Goal: Task Accomplishment & Management: Manage account settings

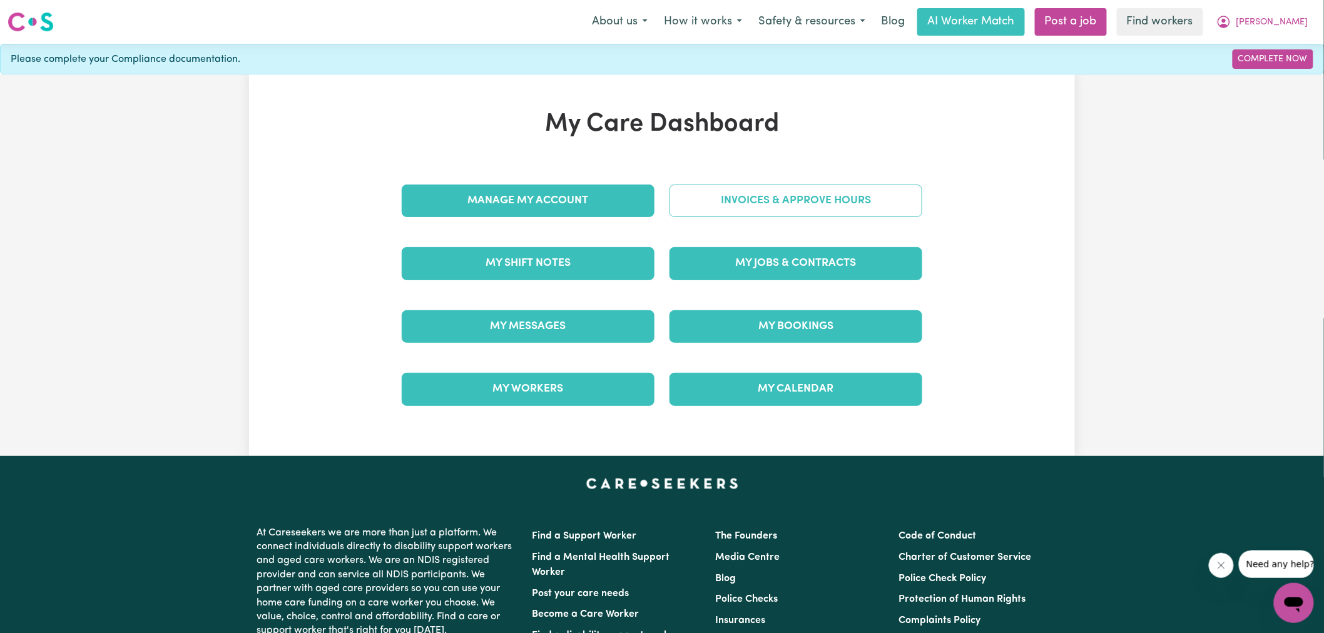
click at [723, 186] on link "Invoices & Approve Hours" at bounding box center [795, 201] width 253 height 33
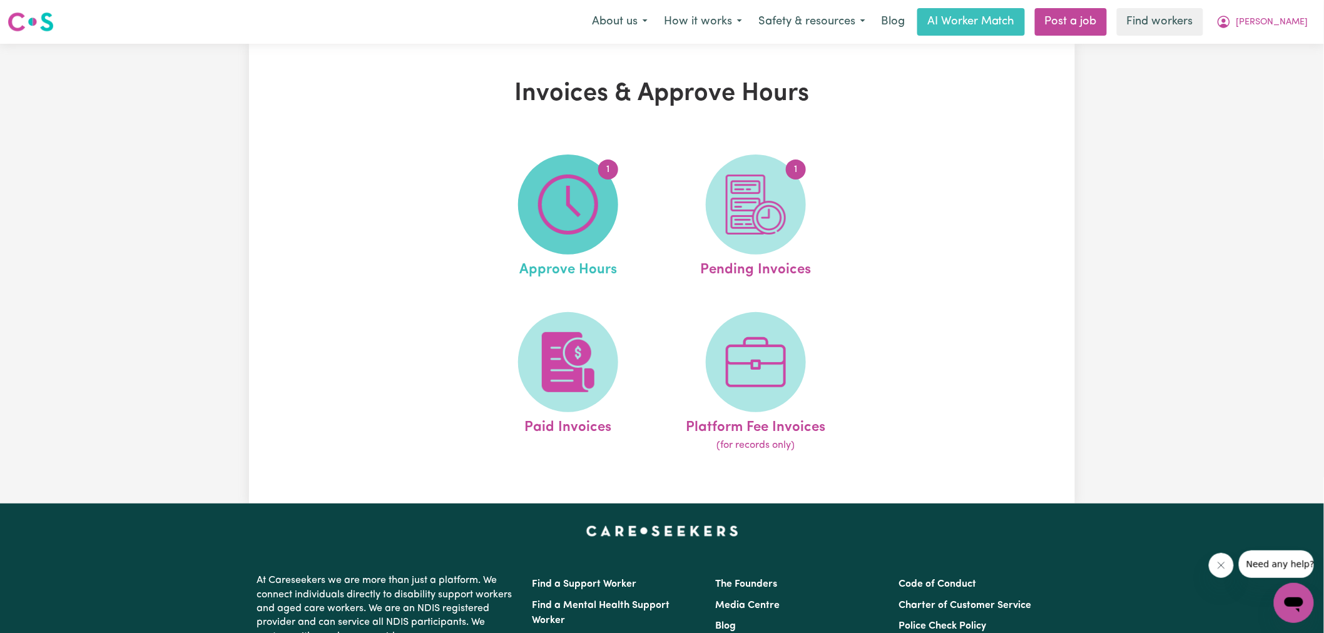
click at [586, 205] on img at bounding box center [568, 205] width 60 height 60
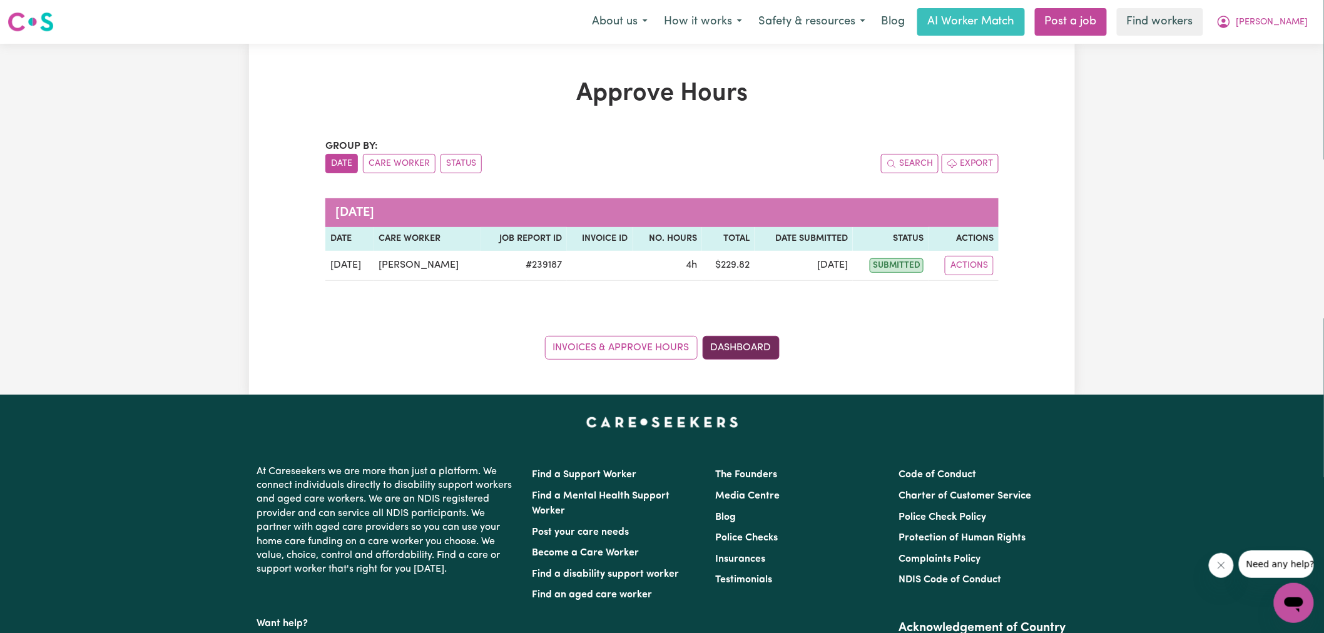
click at [743, 346] on link "Dashboard" at bounding box center [741, 348] width 77 height 24
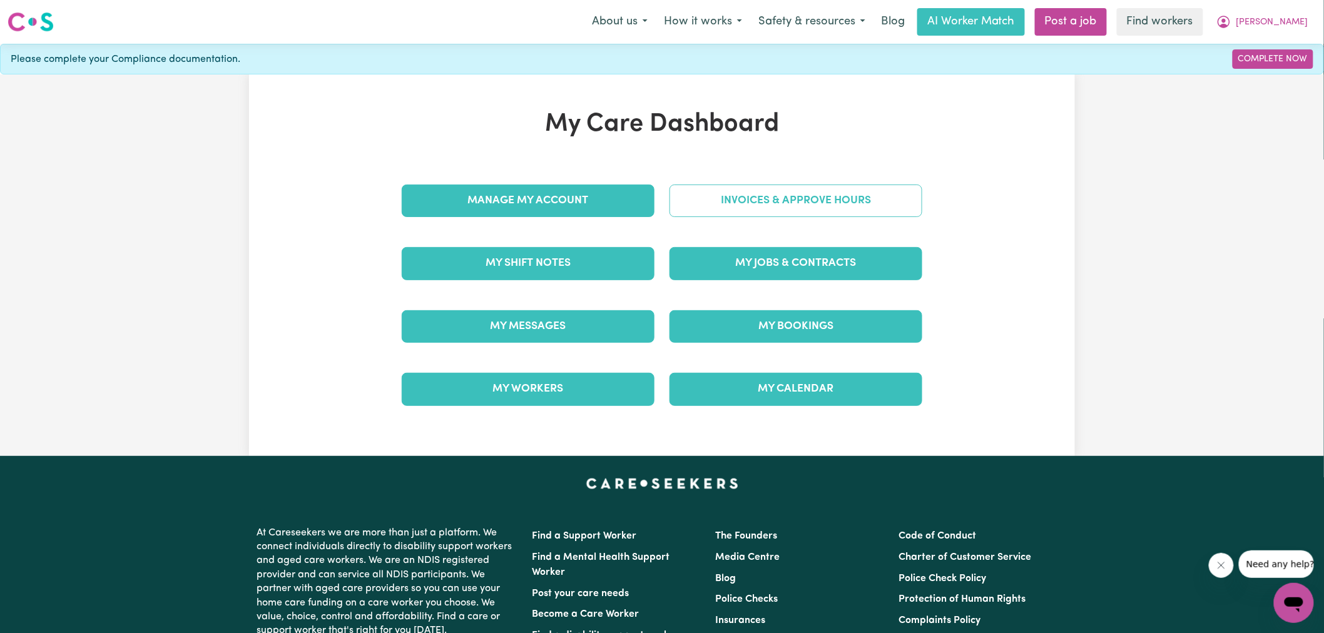
click at [744, 199] on link "Invoices & Approve Hours" at bounding box center [795, 201] width 253 height 33
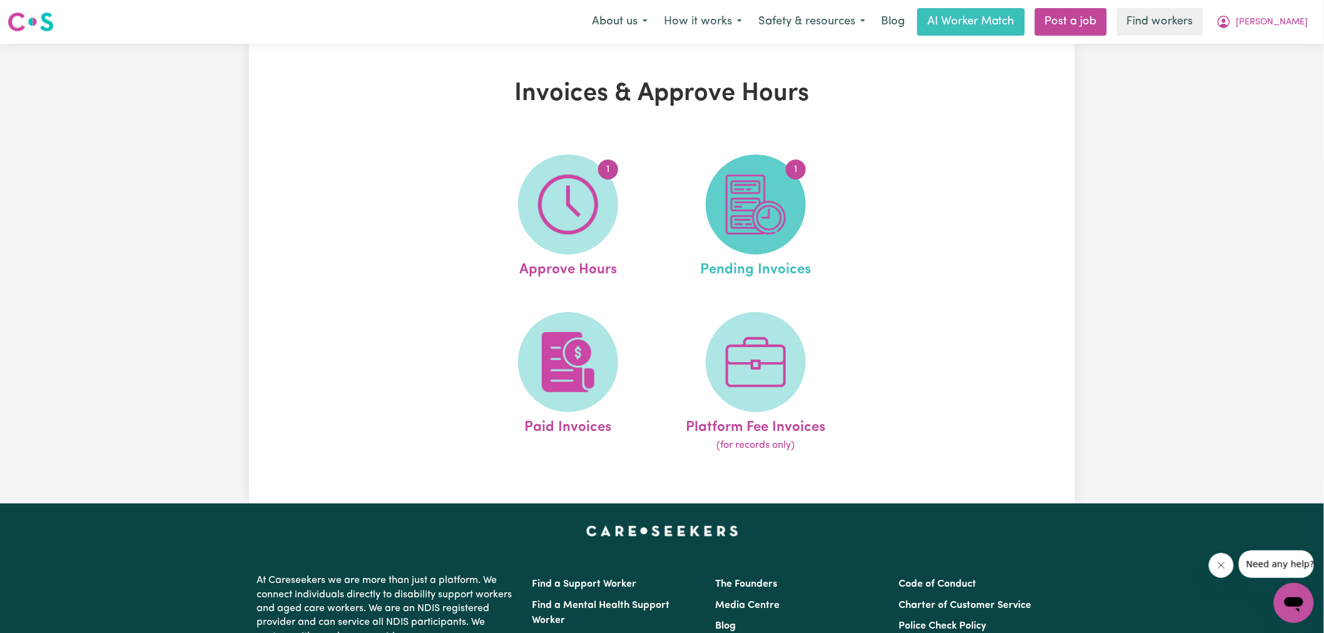
click at [762, 230] on img at bounding box center [756, 205] width 60 height 60
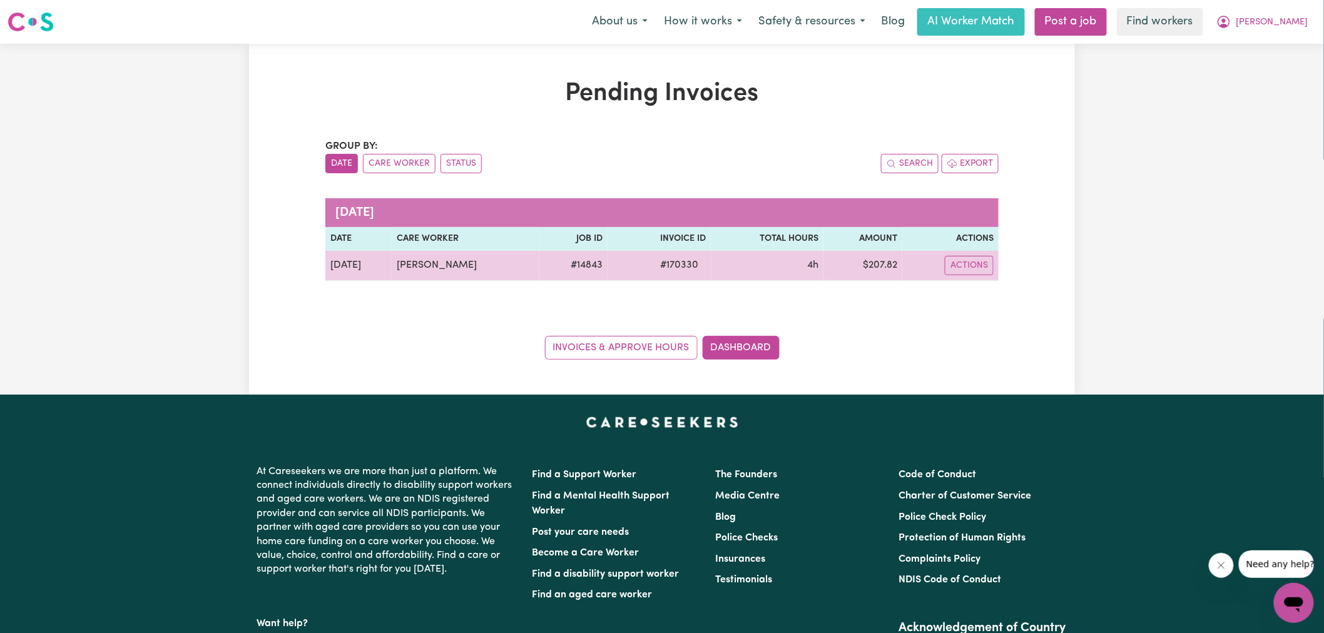
click at [669, 263] on span "# 170330" at bounding box center [679, 265] width 53 height 15
copy span "170330"
click at [960, 265] on button "Actions" at bounding box center [969, 265] width 49 height 19
click at [997, 301] on link "Download Invoice" at bounding box center [1007, 294] width 114 height 25
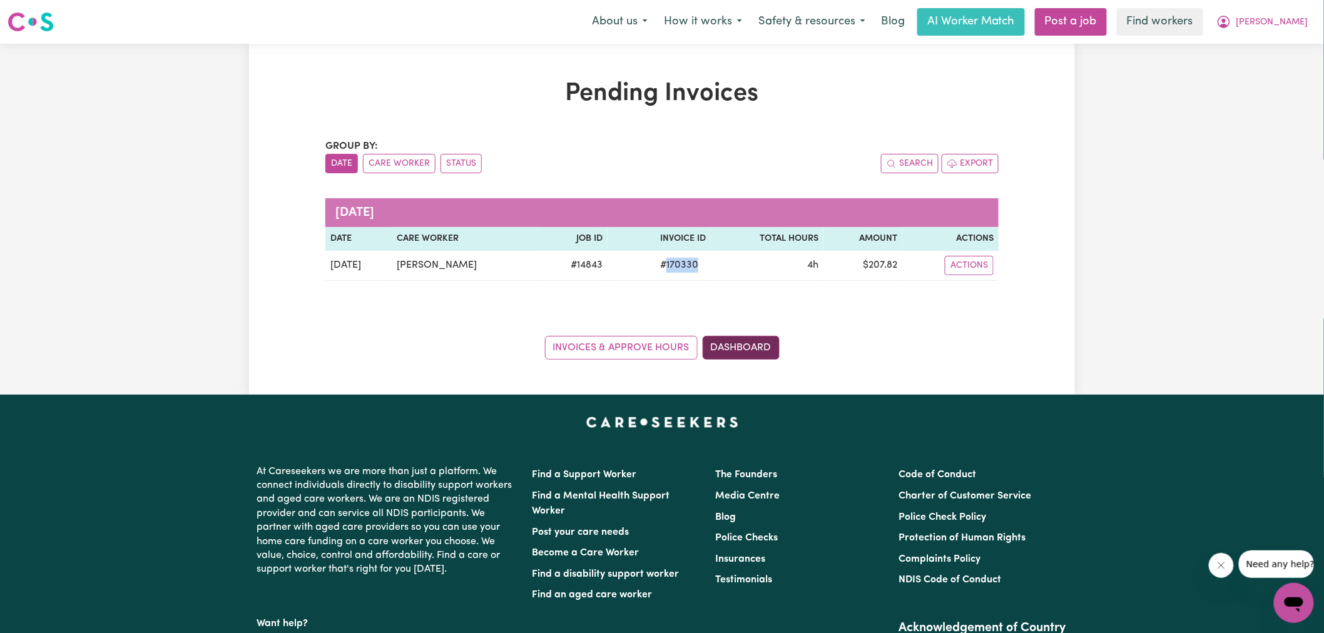
click at [714, 344] on link "Dashboard" at bounding box center [741, 348] width 77 height 24
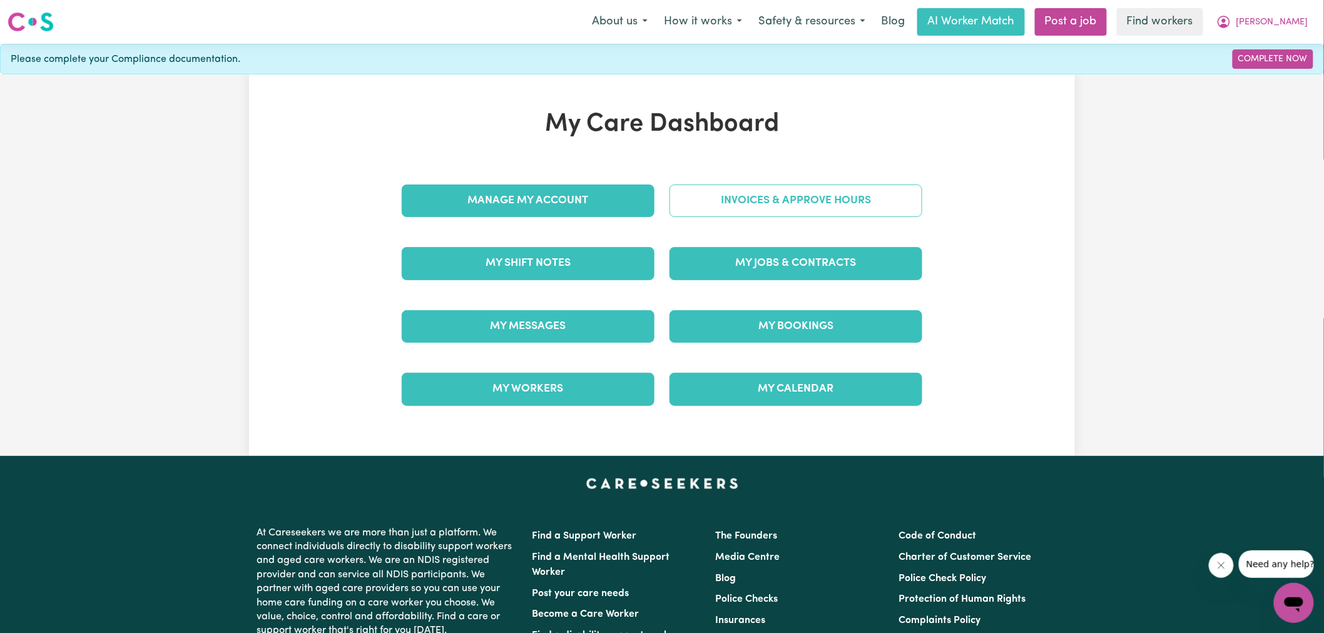
click at [691, 195] on link "Invoices & Approve Hours" at bounding box center [795, 201] width 253 height 33
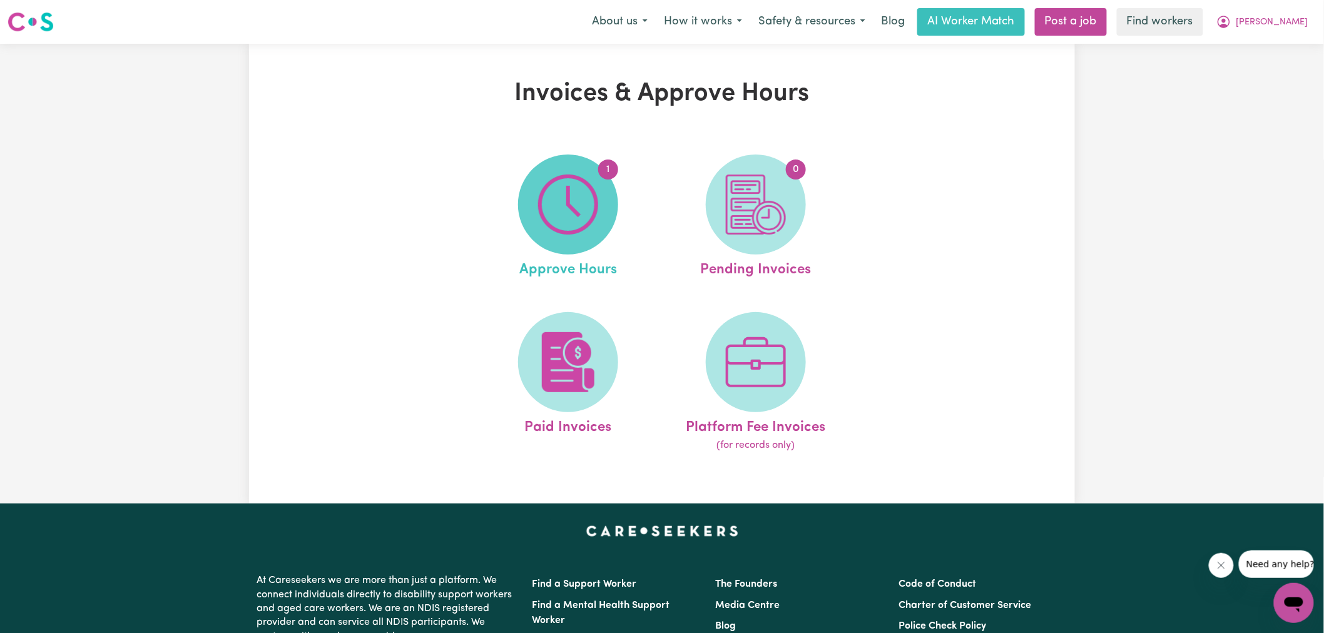
click at [601, 199] on span "1" at bounding box center [568, 205] width 100 height 100
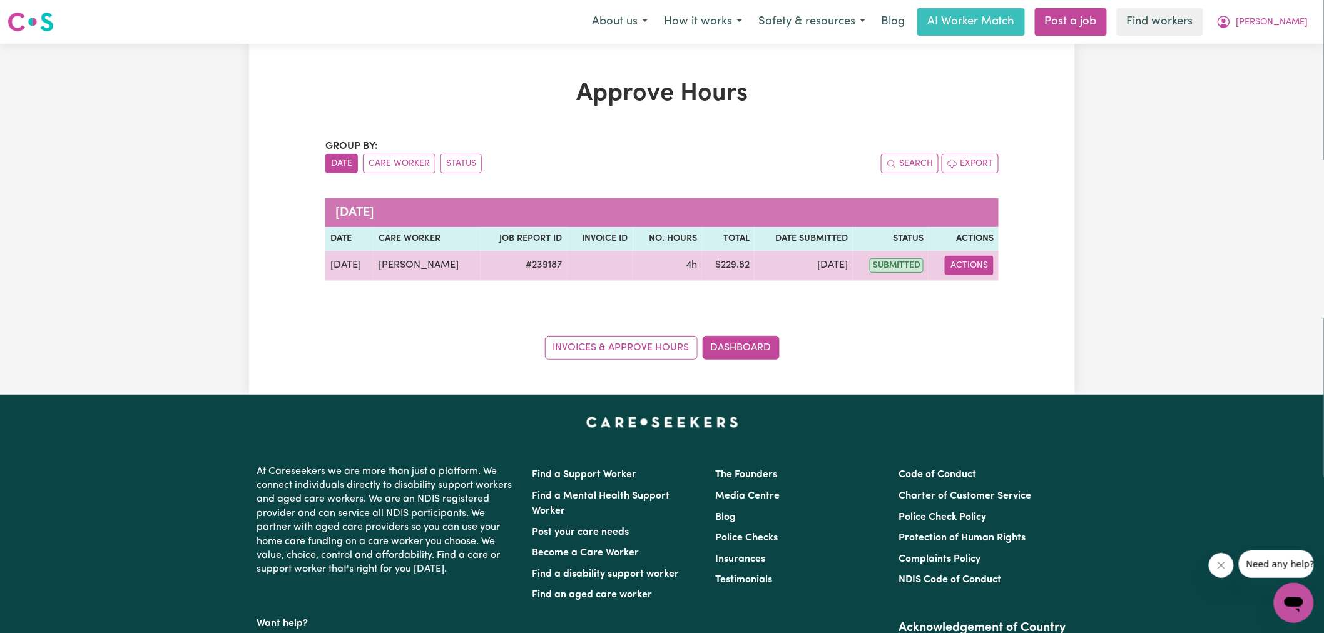
click at [973, 263] on button "Actions" at bounding box center [969, 265] width 49 height 19
click at [974, 295] on link "View Job Report" at bounding box center [1000, 294] width 107 height 25
select select "pm"
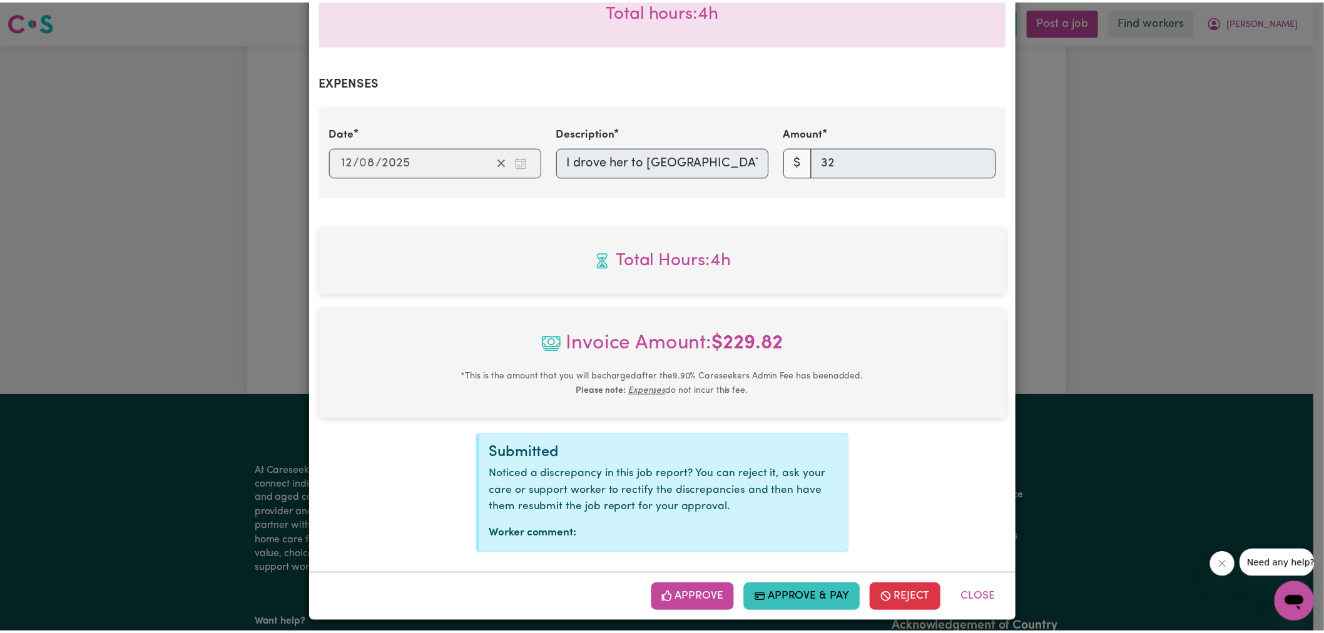
scroll to position [424, 0]
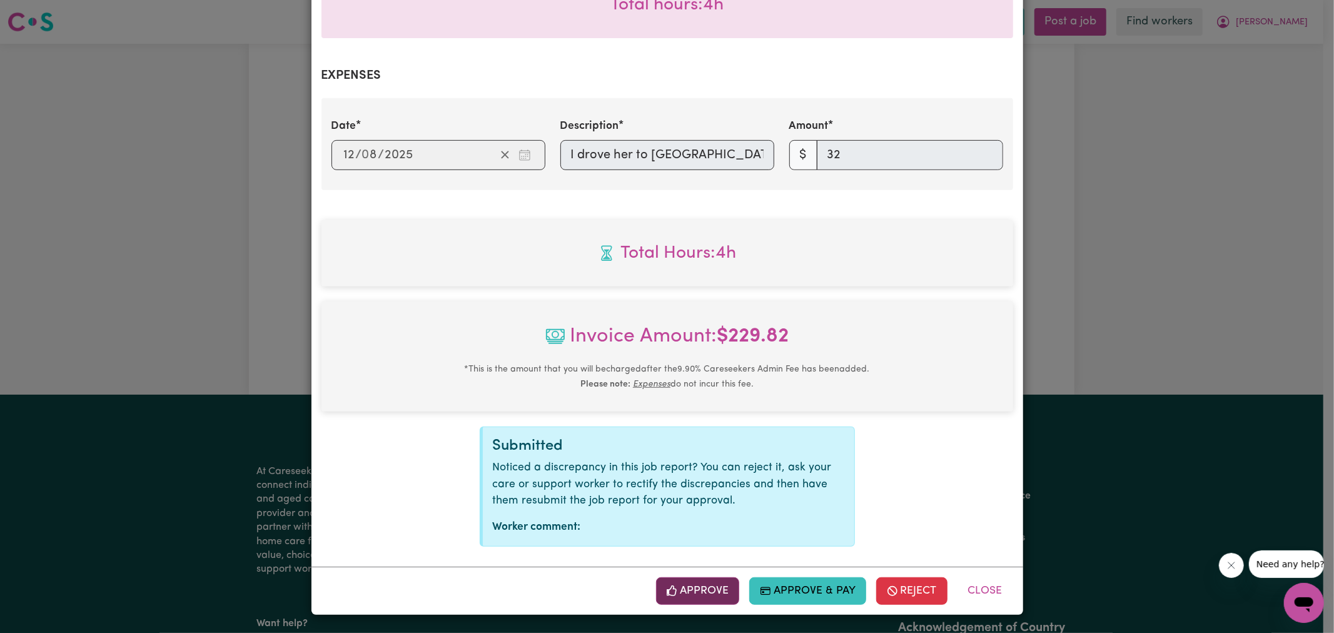
click at [702, 598] on button "Approve" at bounding box center [698, 591] width 84 height 28
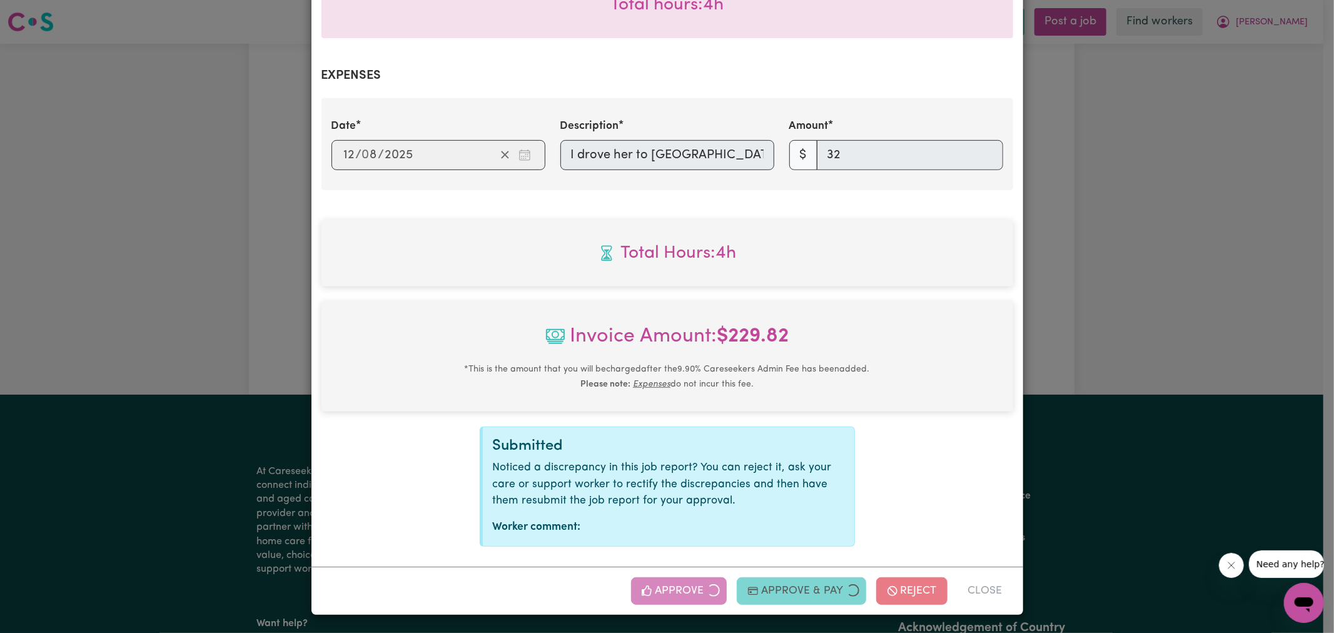
click at [1177, 412] on div "Job Report # 239187 - [PERSON_NAME] Summary Job report # 239187 Client name: [P…" at bounding box center [667, 316] width 1334 height 633
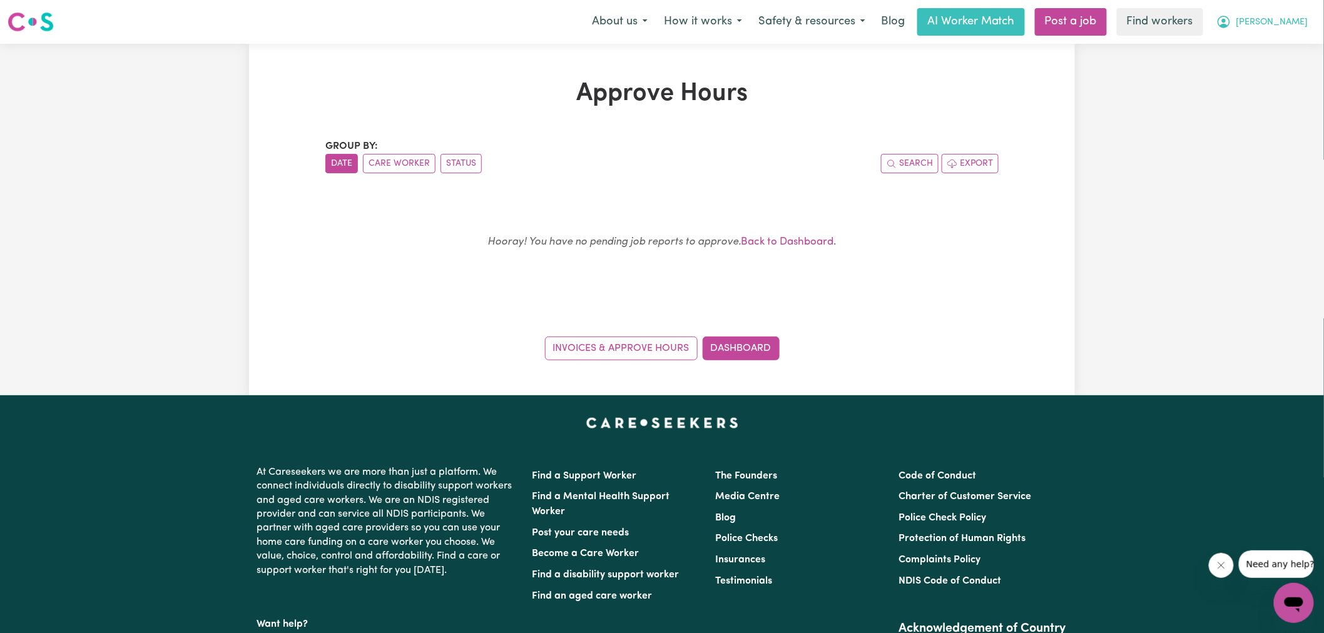
click at [1304, 28] on span "[PERSON_NAME]" at bounding box center [1272, 23] width 72 height 14
click at [1275, 63] on link "Logout" at bounding box center [1266, 72] width 99 height 24
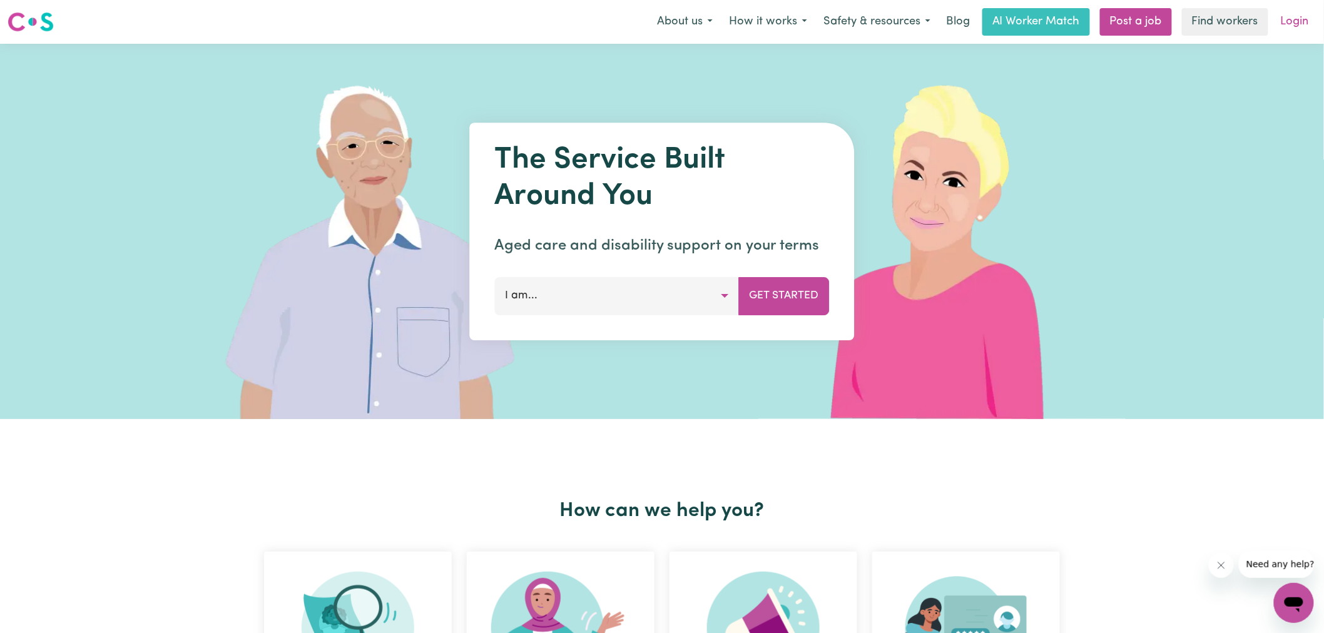
click at [1283, 29] on link "Login" at bounding box center [1294, 22] width 43 height 28
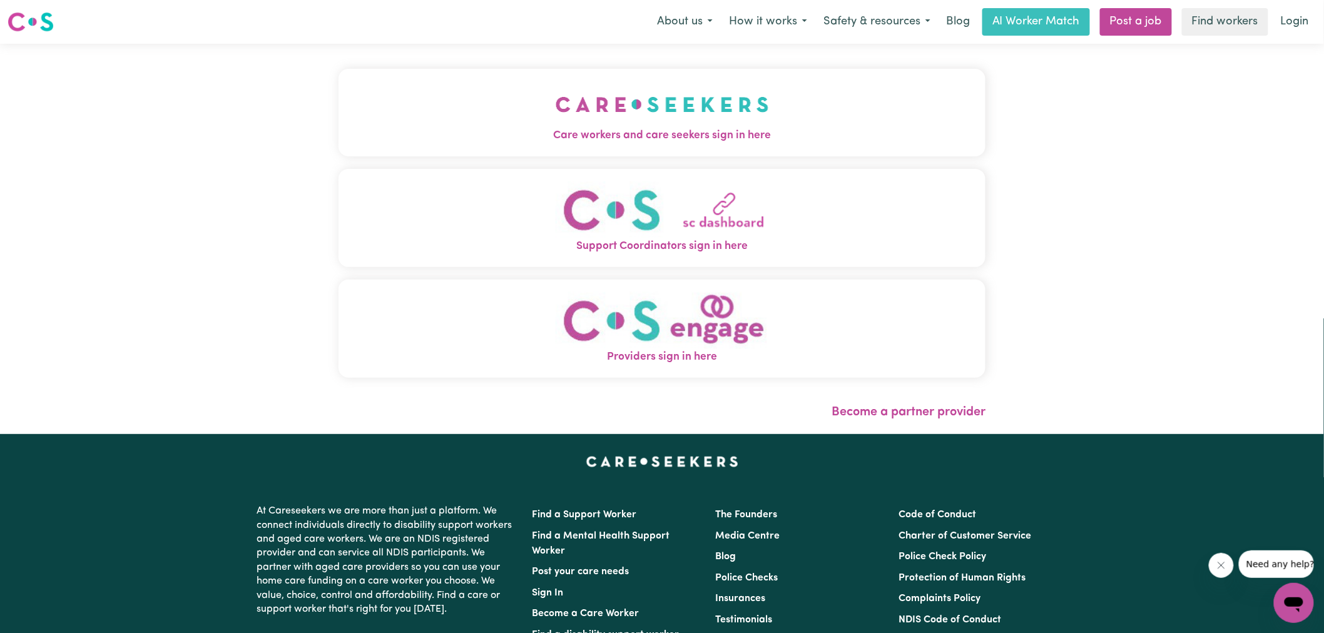
click at [499, 108] on button "Care workers and care seekers sign in here" at bounding box center [661, 113] width 647 height 88
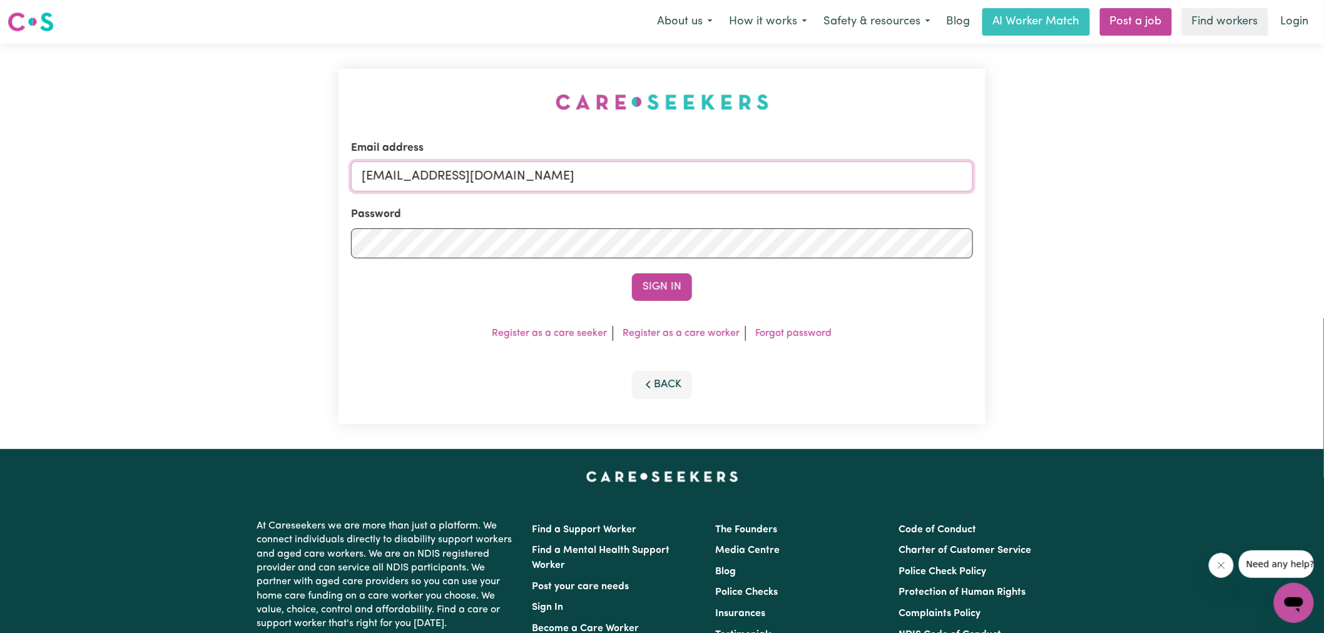
drag, startPoint x: 439, startPoint y: 177, endPoint x: 836, endPoint y: 186, distance: 397.4
click at [836, 186] on input "[EMAIL_ADDRESS][DOMAIN_NAME]" at bounding box center [662, 176] width 622 height 30
paste input "Christinecannonhill_HCS"
type input "[EMAIL_ADDRESS][DOMAIN_NAME]"
click at [489, 89] on div "Email address [EMAIL_ADDRESS][DOMAIN_NAME] Password Sign In Register as a care …" at bounding box center [661, 246] width 647 height 355
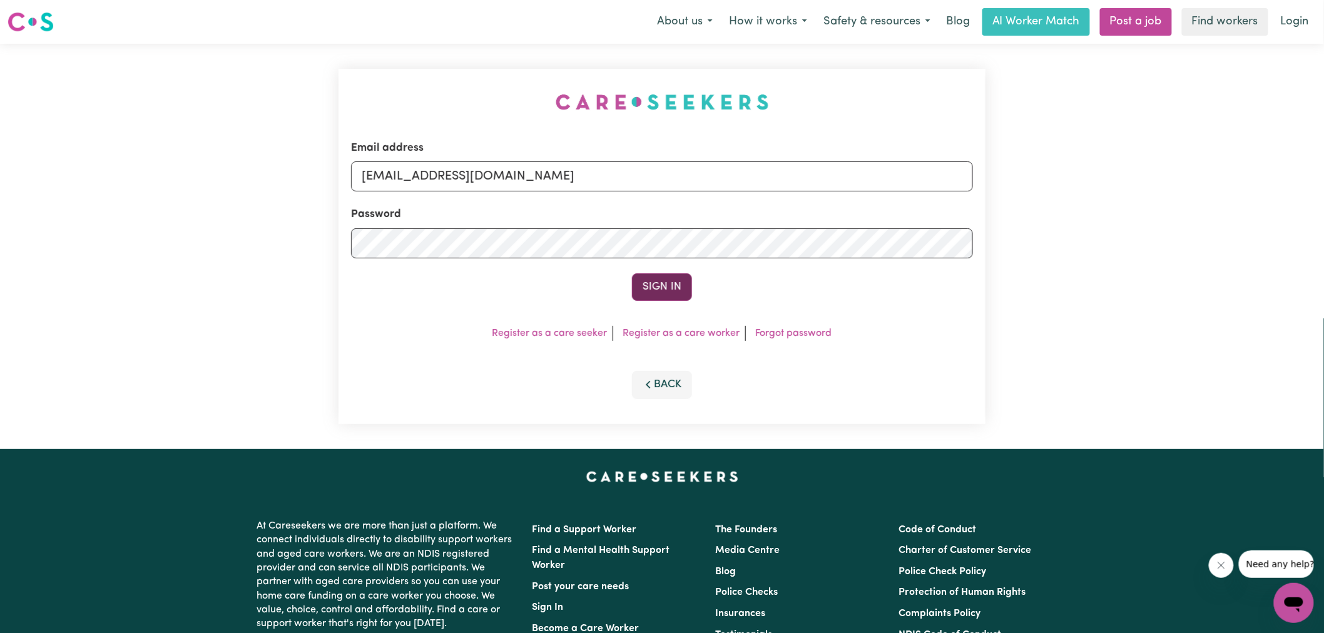
click at [684, 285] on button "Sign In" at bounding box center [662, 287] width 60 height 28
